Goal: Find specific page/section: Find specific page/section

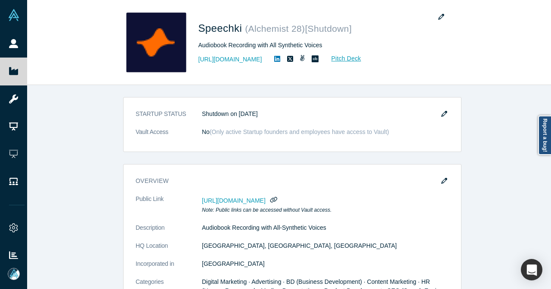
scroll to position [516, 0]
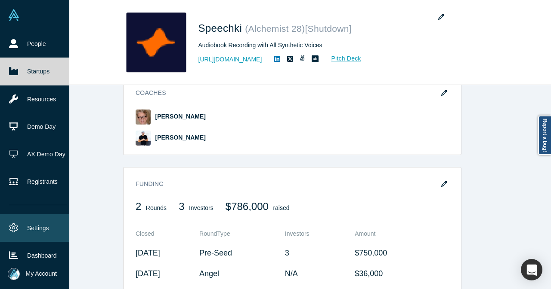
click at [25, 220] on link "Settings" at bounding box center [38, 229] width 76 height 28
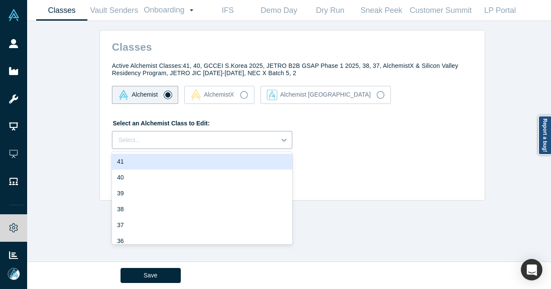
click at [207, 139] on div at bounding box center [193, 140] width 151 height 11
click at [207, 160] on div "41" at bounding box center [202, 162] width 180 height 16
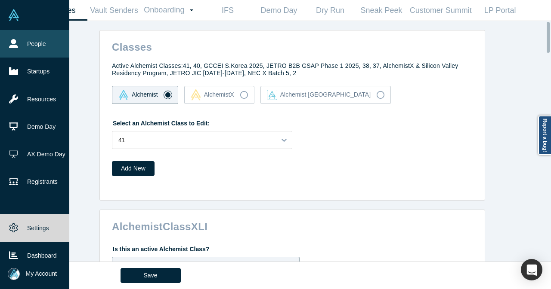
click at [18, 40] on icon at bounding box center [13, 43] width 9 height 9
